Goal: Browse casually

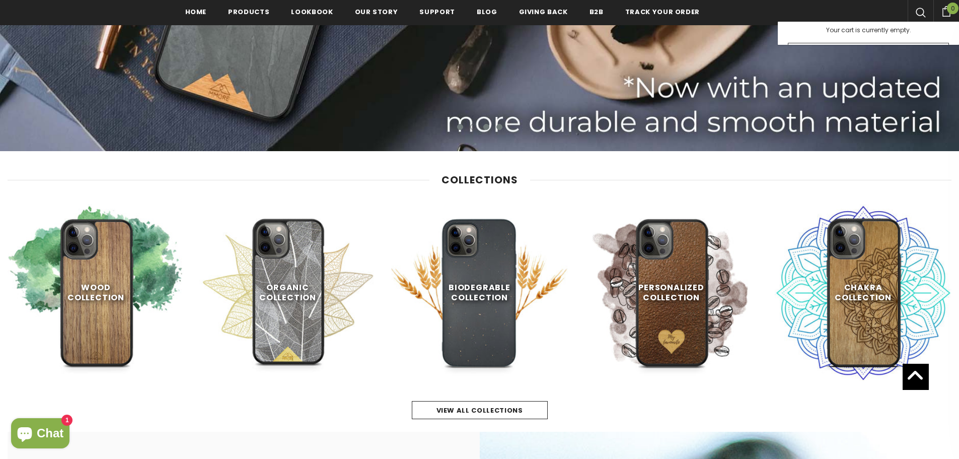
scroll to position [557, 0]
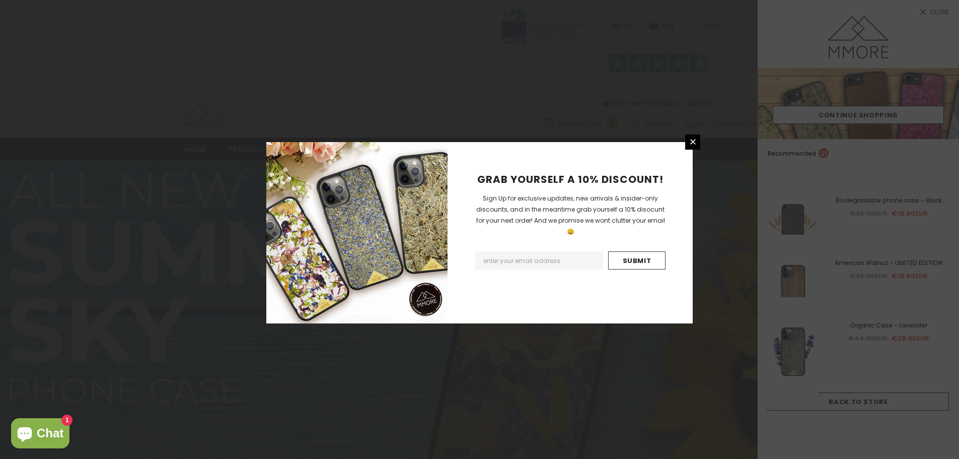
click at [673, 138] on div "GRAB YOURSELF A 10% DISCOUNT! Sign Up for exclusive updates, new arrivals & ins…" at bounding box center [479, 229] width 959 height 459
click at [682, 145] on div "GRAB YOURSELF A 10% DISCOUNT! Sign Up for exclusive updates, new arrivals & ins…" at bounding box center [570, 232] width 245 height 181
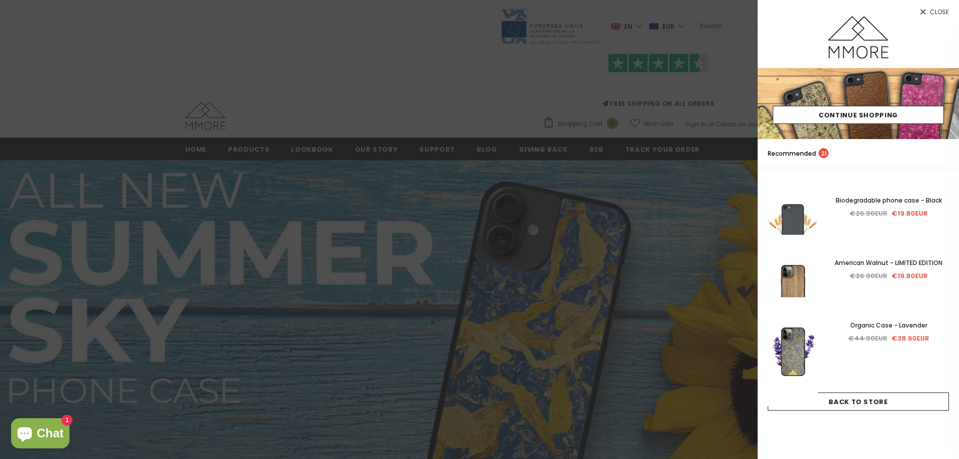
click at [478, 84] on div at bounding box center [479, 229] width 959 height 459
